Goal: Find specific page/section: Find specific page/section

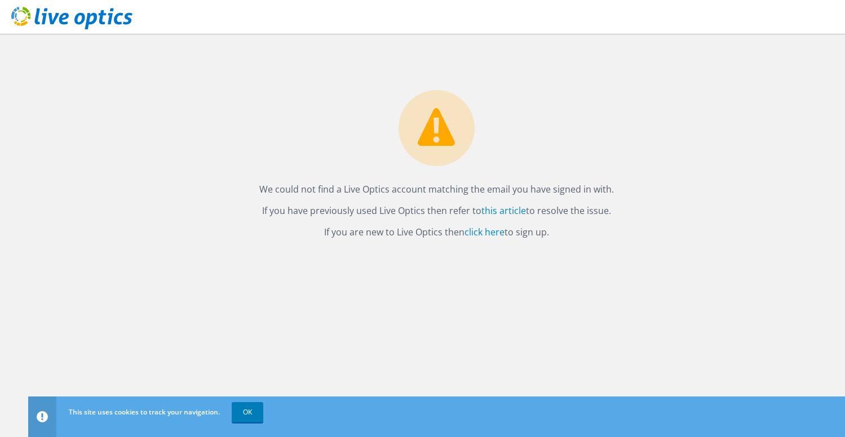
drag, startPoint x: 263, startPoint y: 188, endPoint x: 608, endPoint y: 197, distance: 345.1
click at [608, 197] on p "We could not find a Live Optics account matching the email you have signed in w…" at bounding box center [436, 189] width 794 height 16
copy p "We could not find a Live Optics account matching the email you have signed in w…"
click at [101, 22] on use at bounding box center [71, 18] width 121 height 23
